Goal: Communication & Community: Answer question/provide support

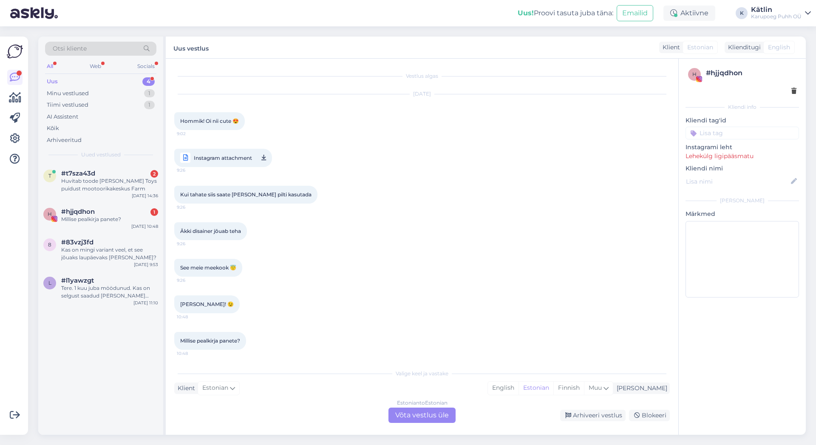
scroll to position [2, 0]
click at [96, 179] on div "Huvitab toode [PERSON_NAME] Toys puidust mootoorikakeskus Farm" at bounding box center [109, 184] width 97 height 15
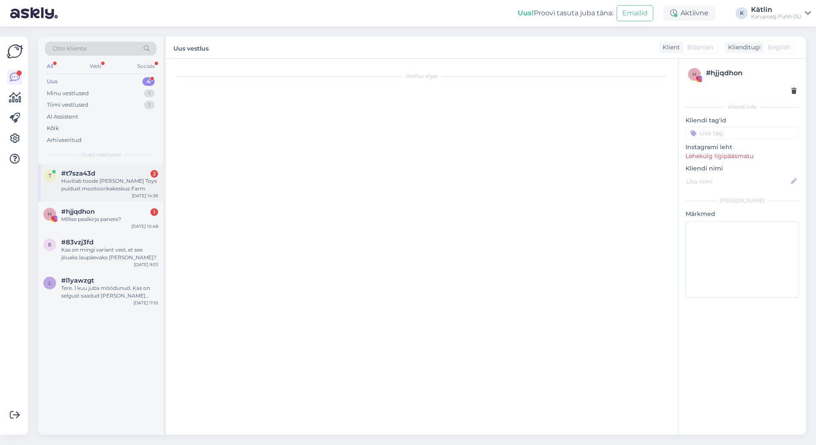
scroll to position [0, 0]
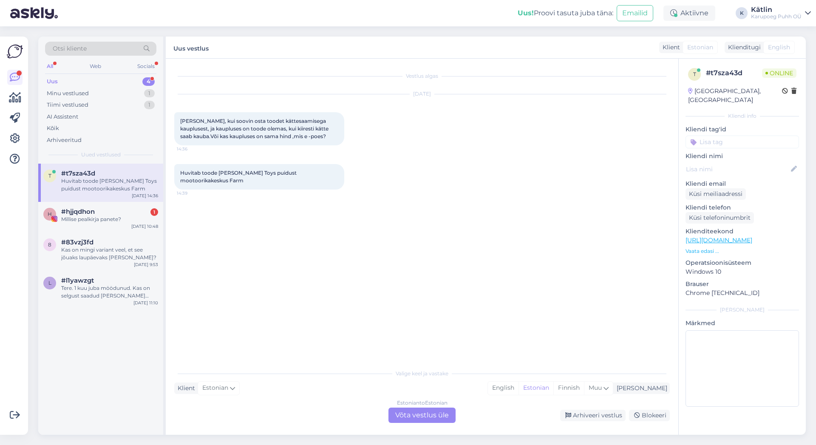
click at [444, 414] on div "Estonian to Estonian Võta vestlus üle" at bounding box center [421, 414] width 67 height 15
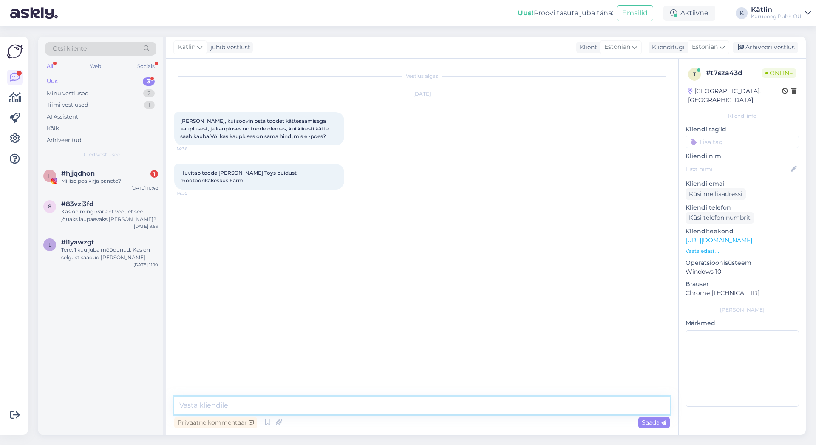
click at [403, 402] on textarea at bounding box center [421, 405] width 495 height 18
type textarea "Tere!"
click at [265, 426] on icon at bounding box center [267, 422] width 10 height 13
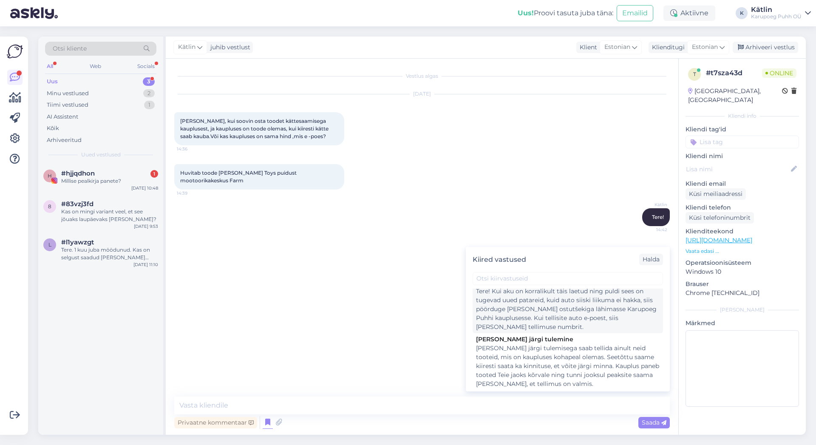
scroll to position [229, 0]
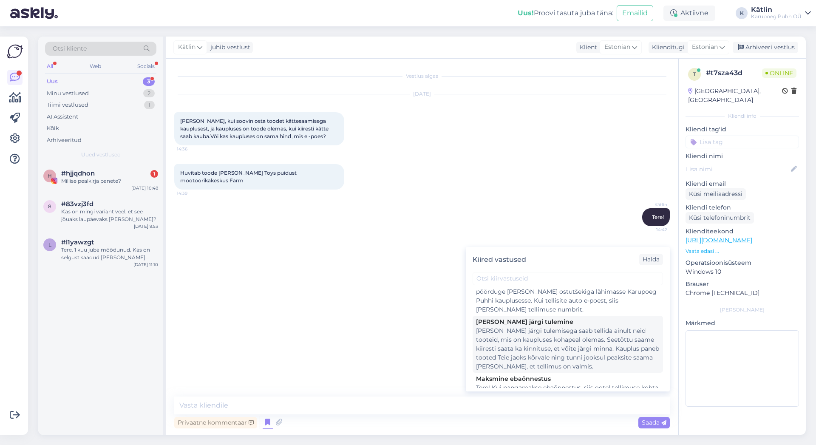
click at [528, 346] on div "[PERSON_NAME] järgi tulemisega saab tellida ainult neid tooteid, mis on kauplus…" at bounding box center [567, 348] width 183 height 45
type textarea "[PERSON_NAME] järgi tulemisega saab tellida ainult neid tooteid, mis on kauplus…"
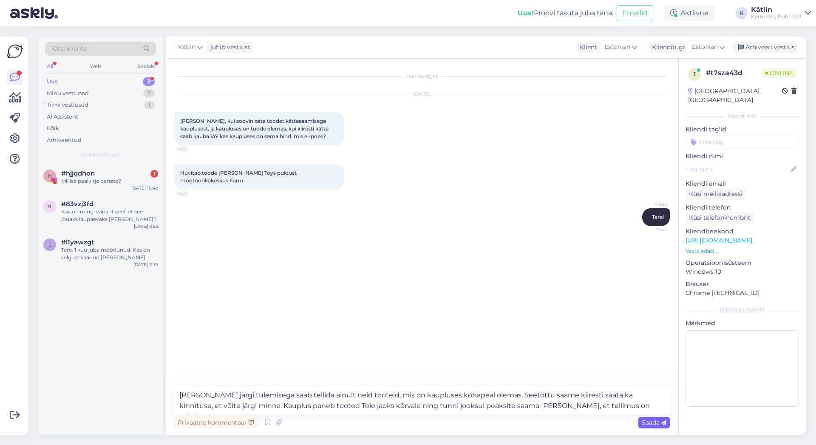
click at [653, 421] on span "Saada" at bounding box center [653, 422] width 25 height 8
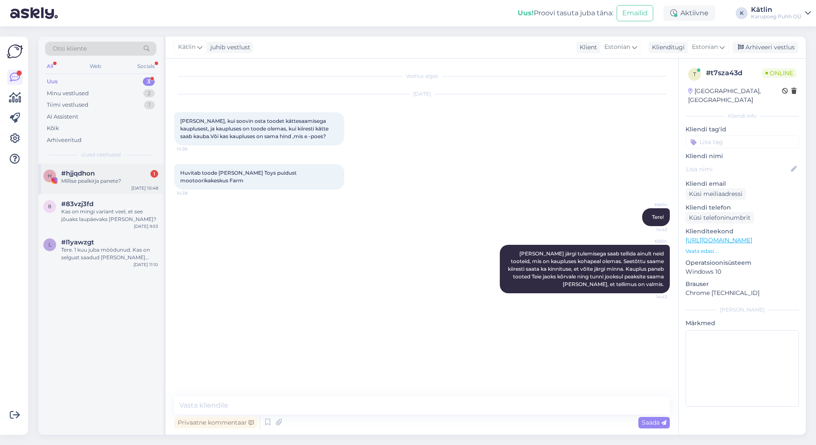
click at [102, 177] on div "#hjjqdhon 1" at bounding box center [109, 173] width 97 height 8
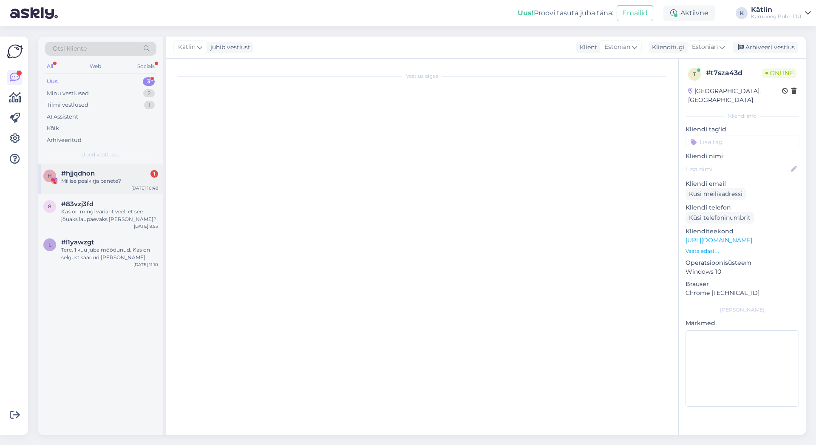
scroll to position [2, 0]
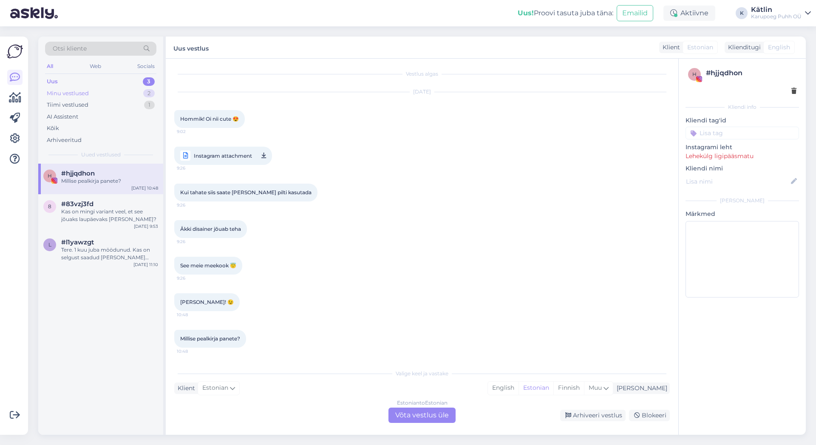
click at [75, 92] on div "Minu vestlused" at bounding box center [68, 93] width 42 height 8
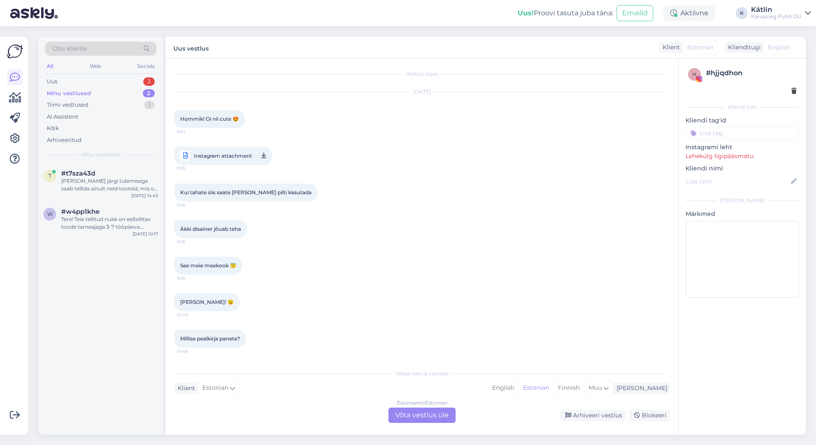
click at [71, 91] on div "Minu vestlused" at bounding box center [69, 93] width 44 height 8
click at [80, 169] on div "t #t7sza43d Ise järgi tulemisega saab tellida ainult neid tooteid, mis on kaupl…" at bounding box center [100, 183] width 125 height 38
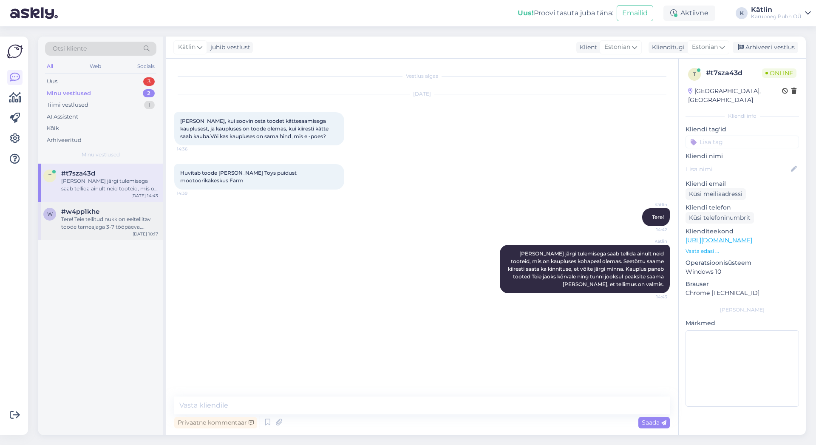
scroll to position [0, 0]
click at [752, 236] on link "[URL][DOMAIN_NAME]" at bounding box center [718, 240] width 67 height 8
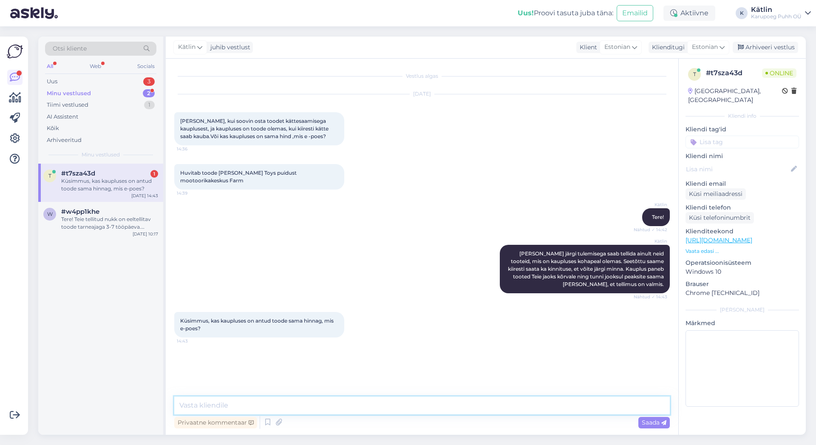
click at [271, 400] on textarea at bounding box center [421, 405] width 495 height 18
type textarea "Jah, antud tootel on sama soodushind"
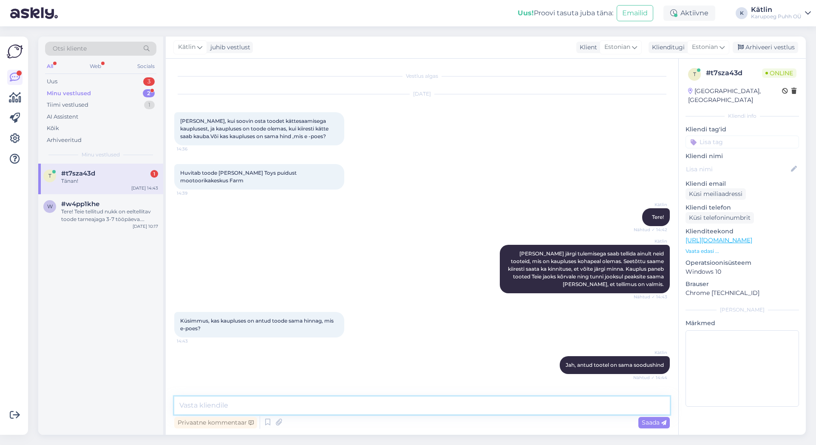
scroll to position [31, 0]
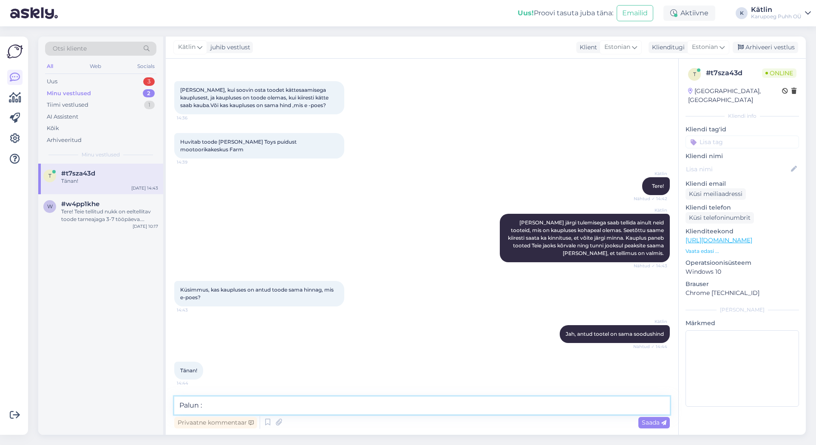
type textarea "Palun :)"
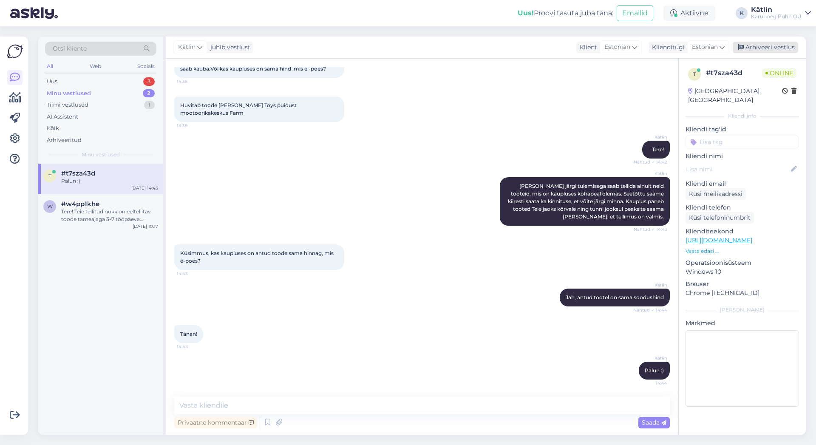
click at [765, 45] on div "Arhiveeri vestlus" at bounding box center [764, 47] width 65 height 11
